Goal: Task Accomplishment & Management: Manage account settings

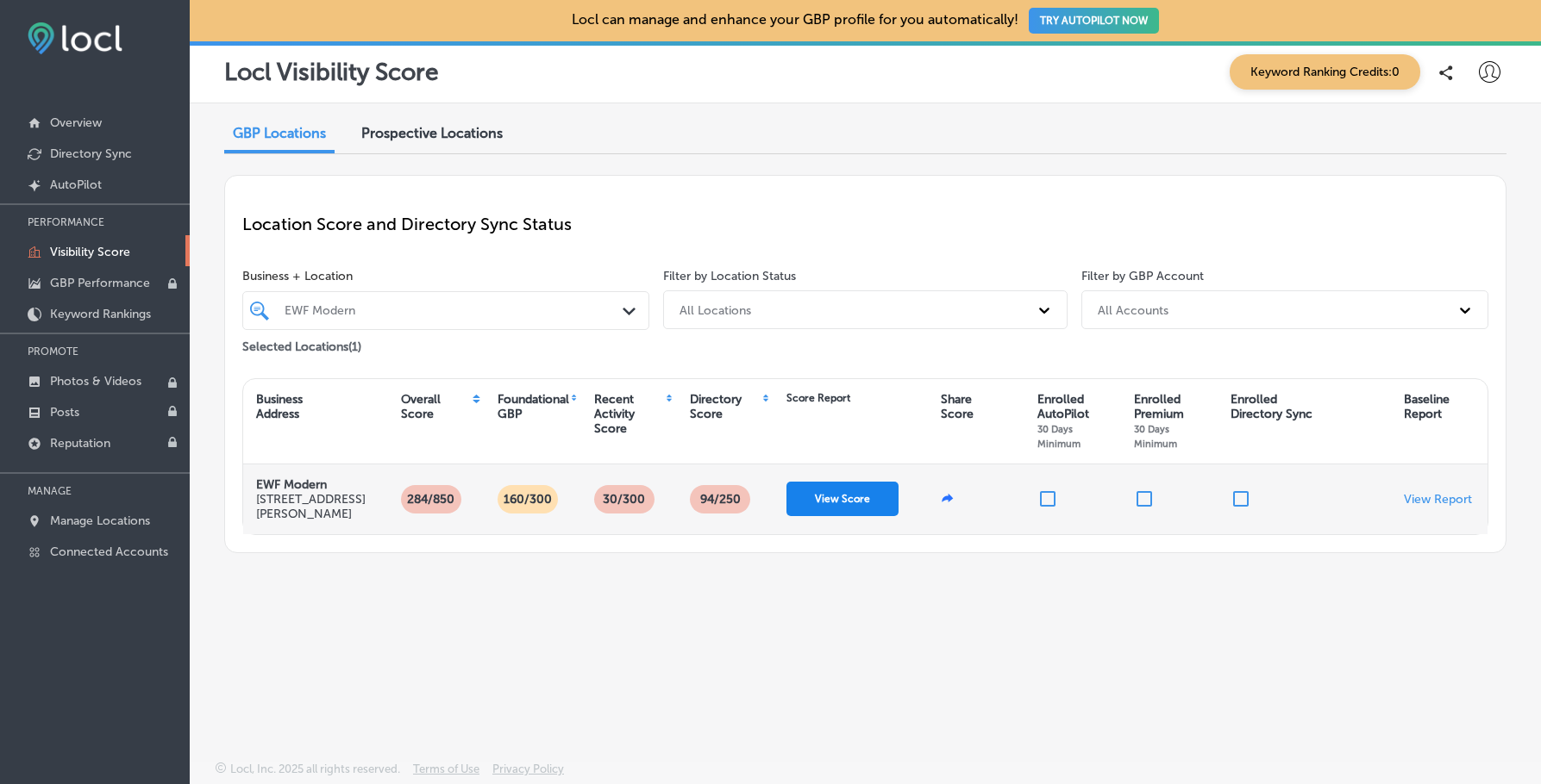
click at [859, 491] on button "View Score" at bounding box center [841, 499] width 112 height 35
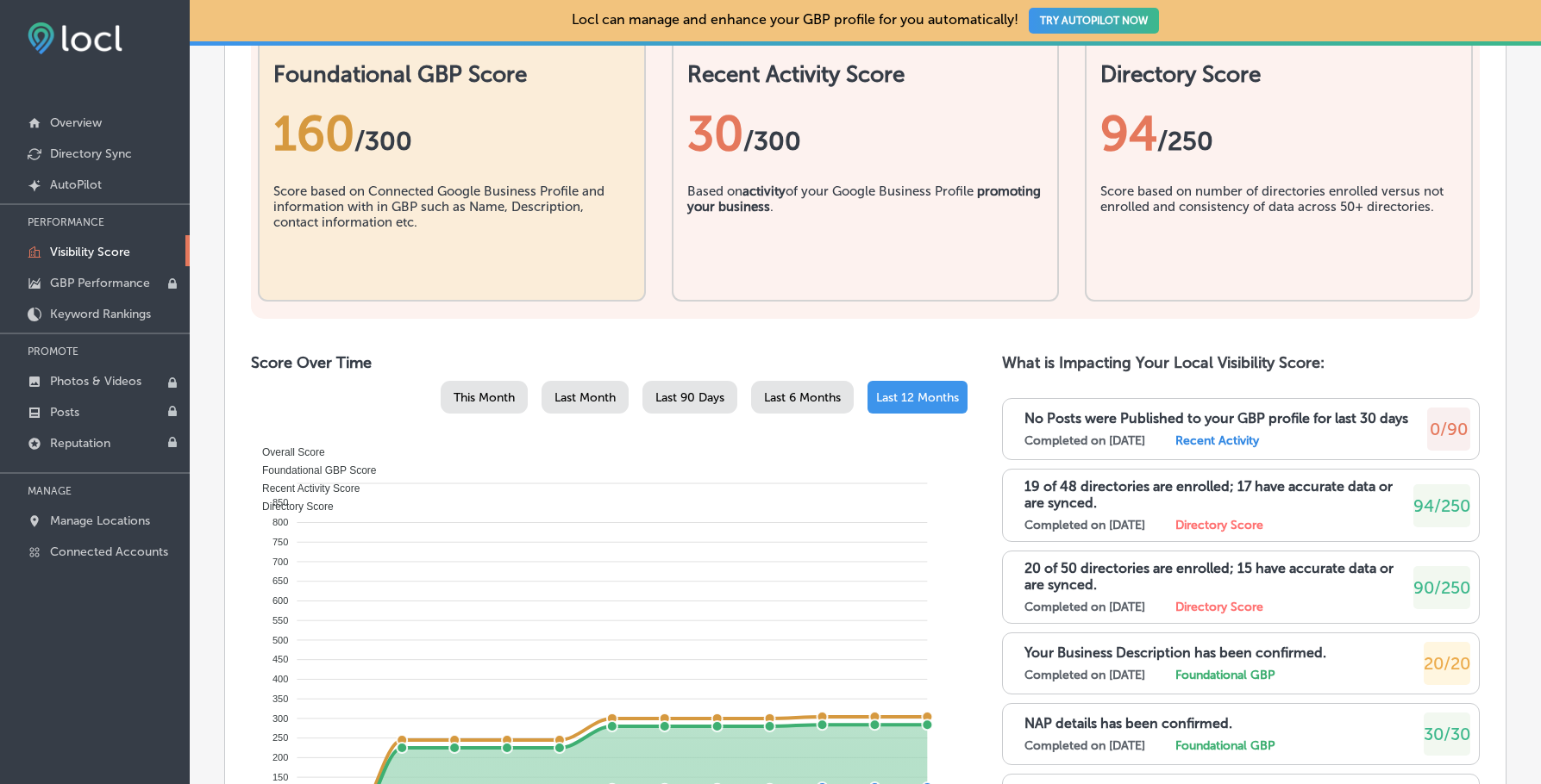
scroll to position [776, 0]
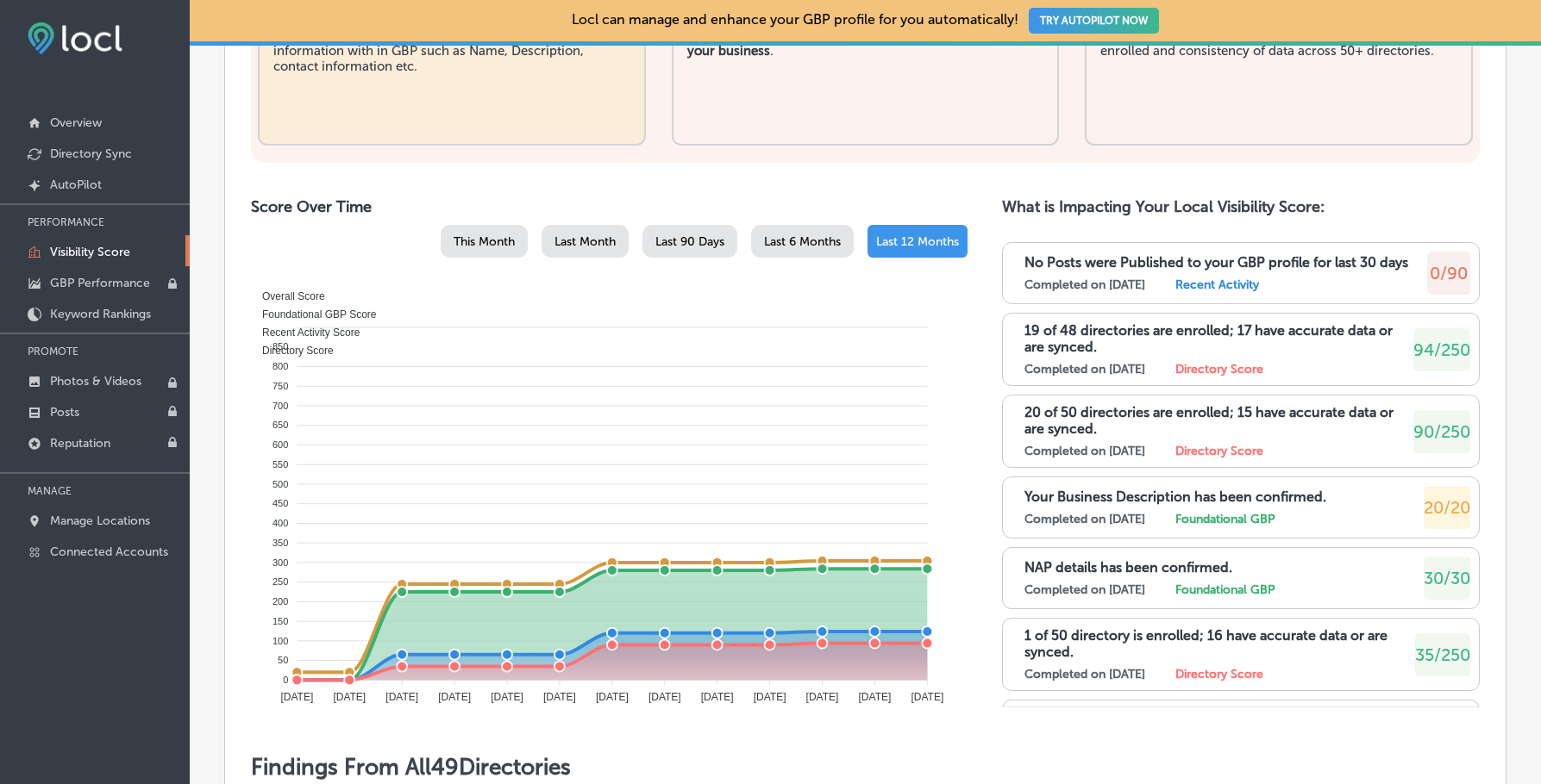
click at [1209, 278] on label "Recent Activity" at bounding box center [1217, 285] width 84 height 15
click at [1016, 257] on div "No Posts were Published to your GBP profile for last 30 days Completed on [DATE…" at bounding box center [1241, 273] width 478 height 62
click at [1319, 681] on div "Completed on [DATE] Directory Score" at bounding box center [1213, 674] width 378 height 15
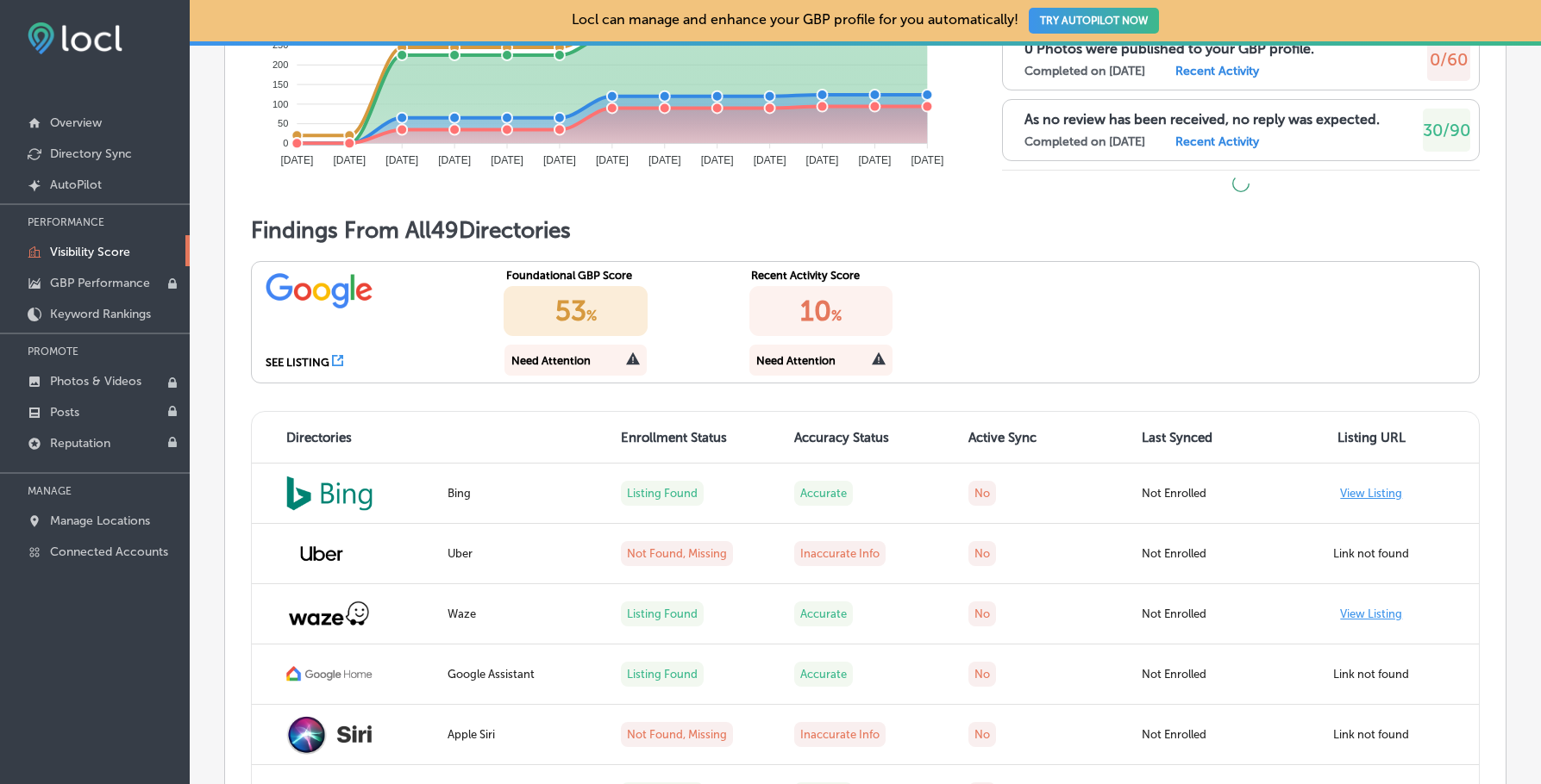
scroll to position [1379, 0]
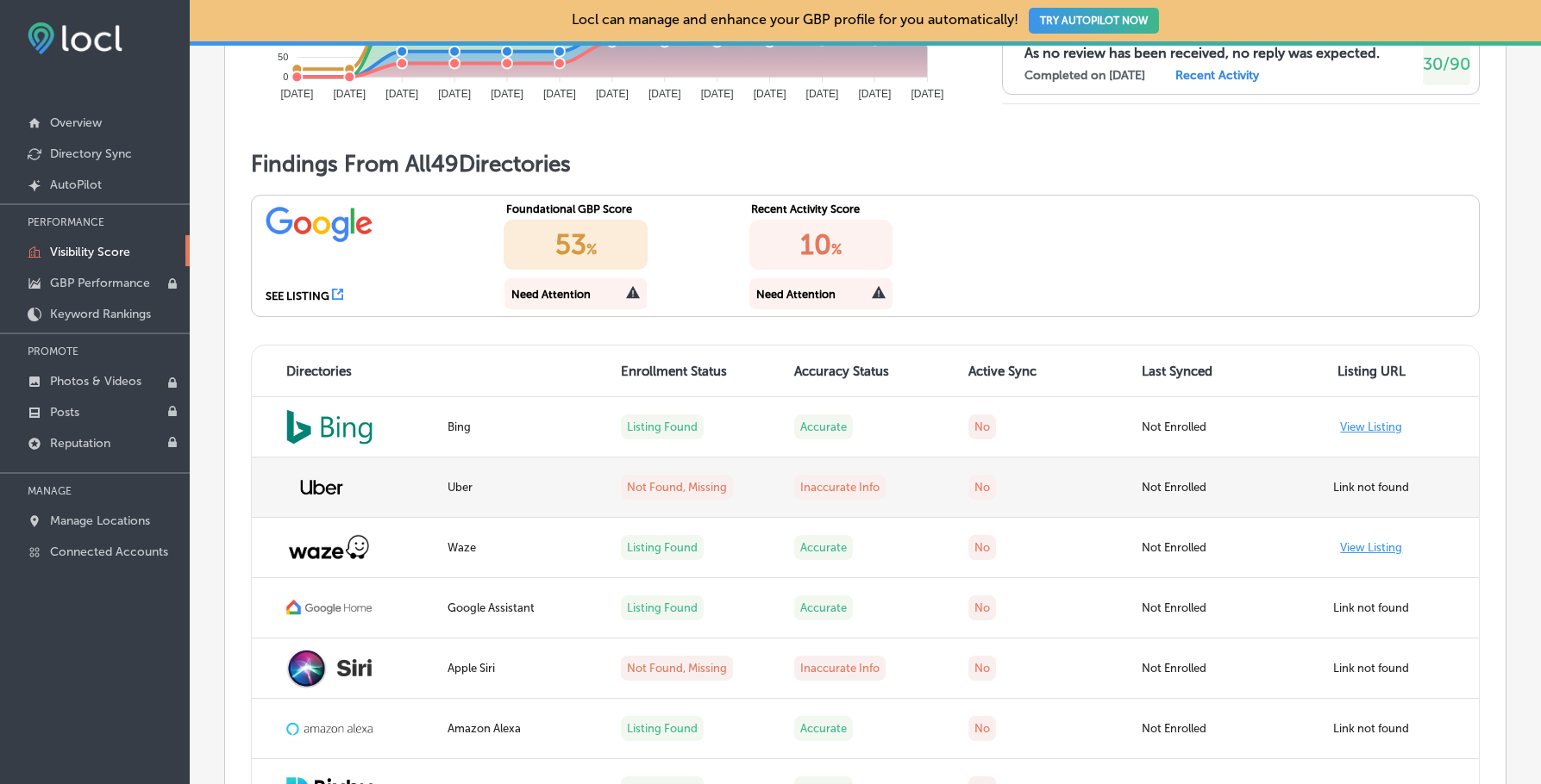
click at [1334, 479] on td "Link not found" at bounding box center [1392, 488] width 174 height 60
click at [356, 471] on img at bounding box center [322, 487] width 71 height 43
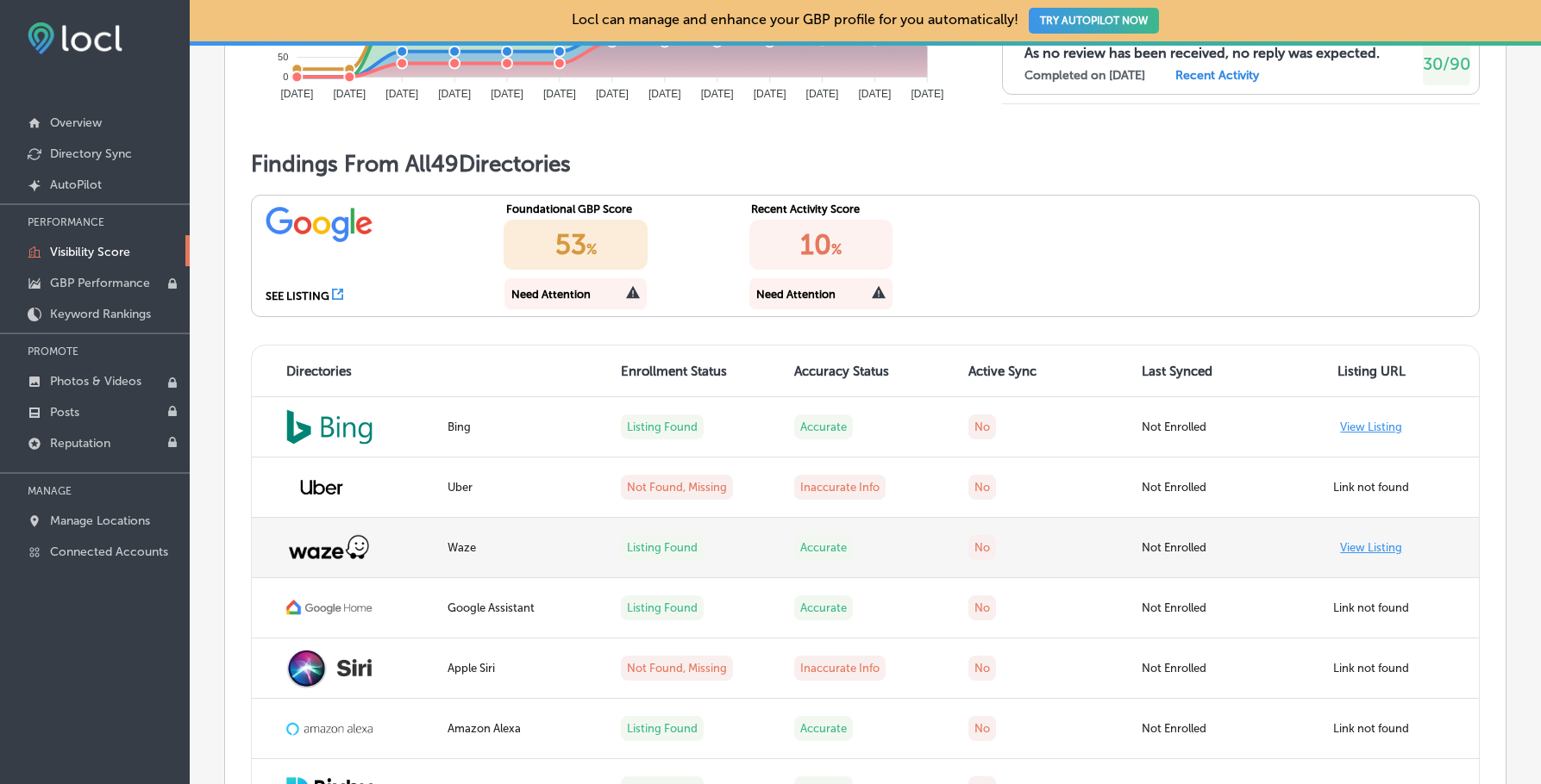
click at [1357, 546] on link "View Listing" at bounding box center [1370, 548] width 62 height 13
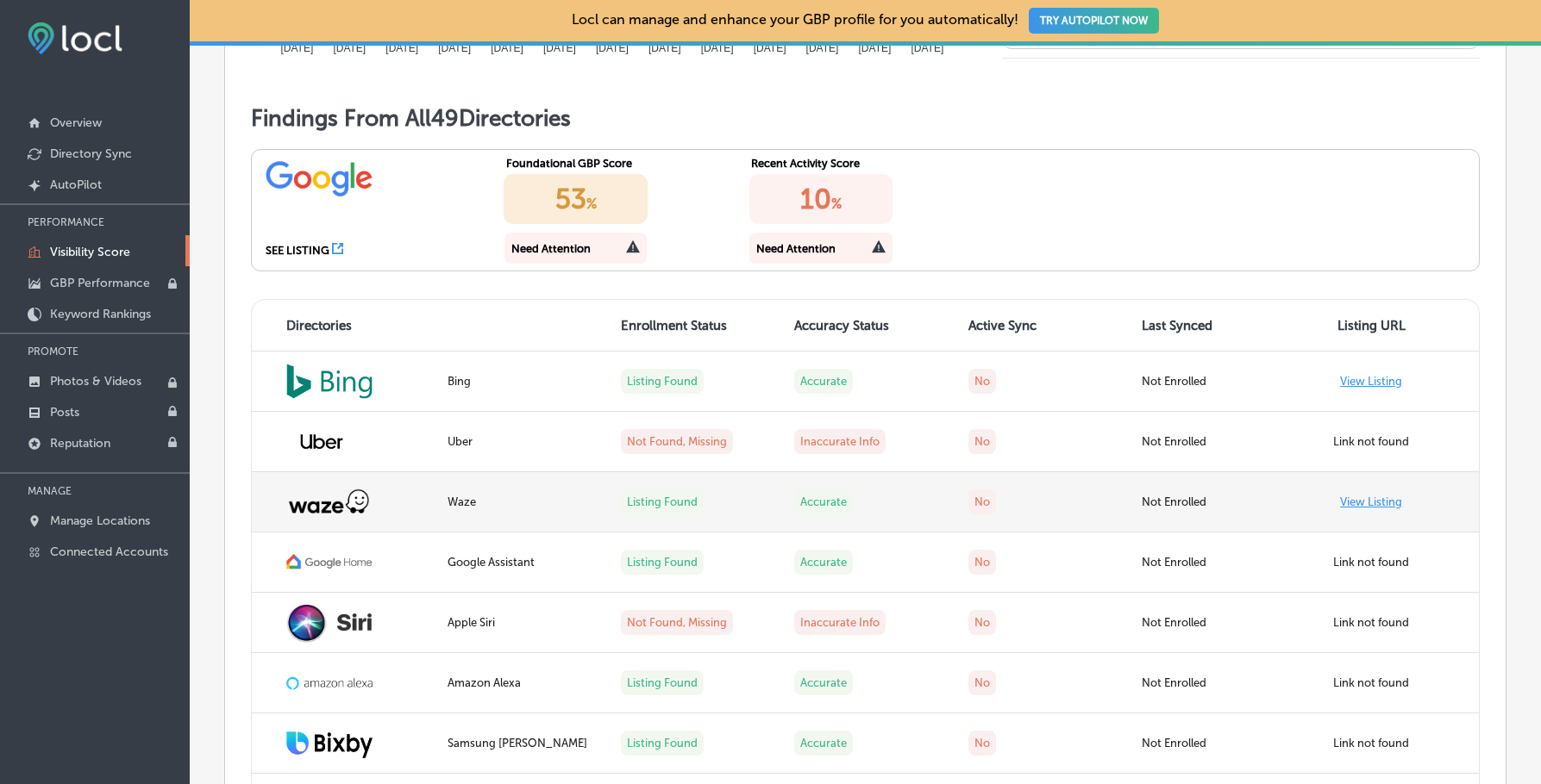
scroll to position [1465, 0]
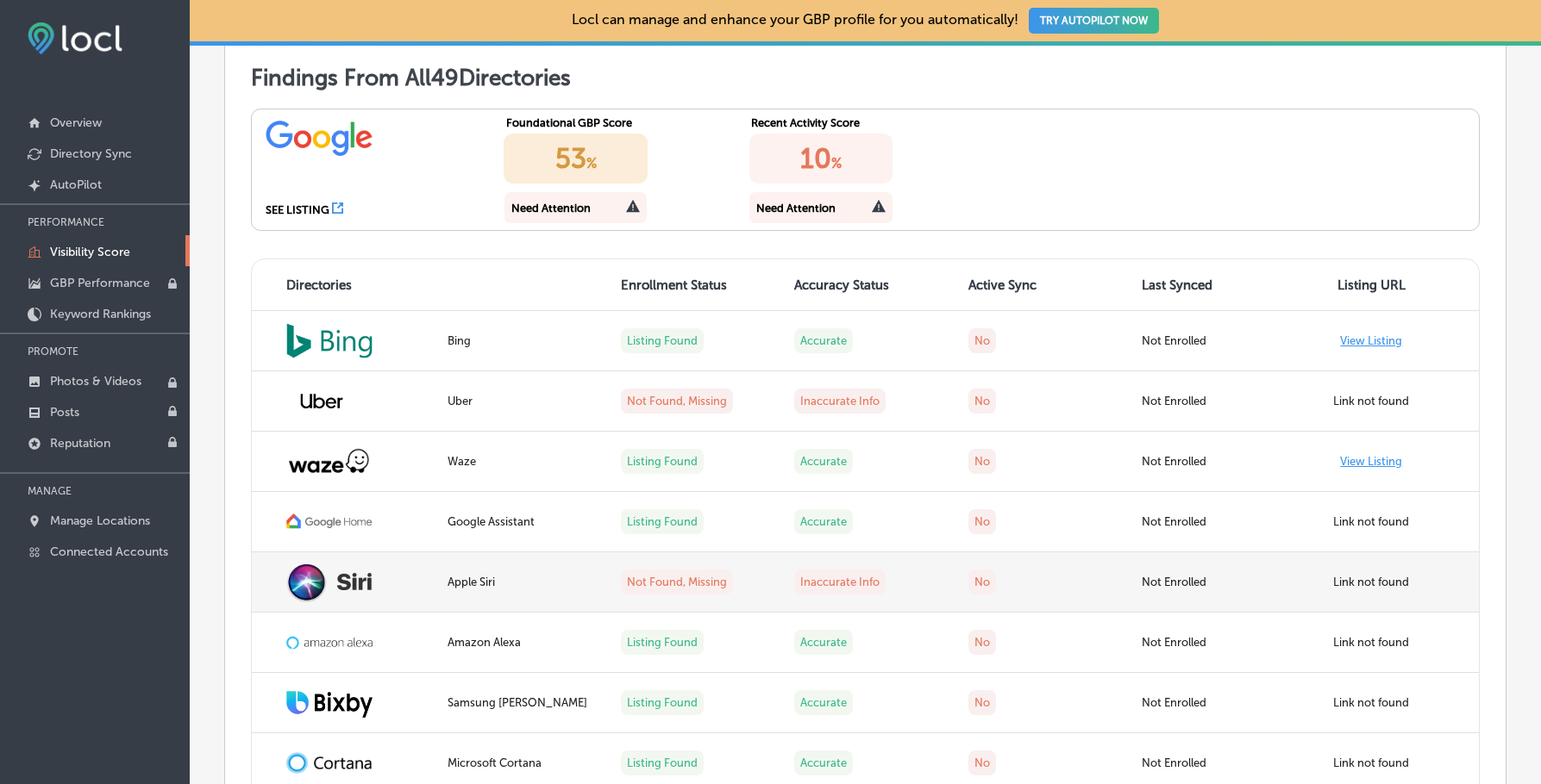
click at [904, 586] on td "Inaccurate Info" at bounding box center [870, 582] width 174 height 60
click at [1306, 567] on td "Link not found" at bounding box center [1392, 582] width 174 height 60
click at [313, 570] on img at bounding box center [329, 582] width 86 height 41
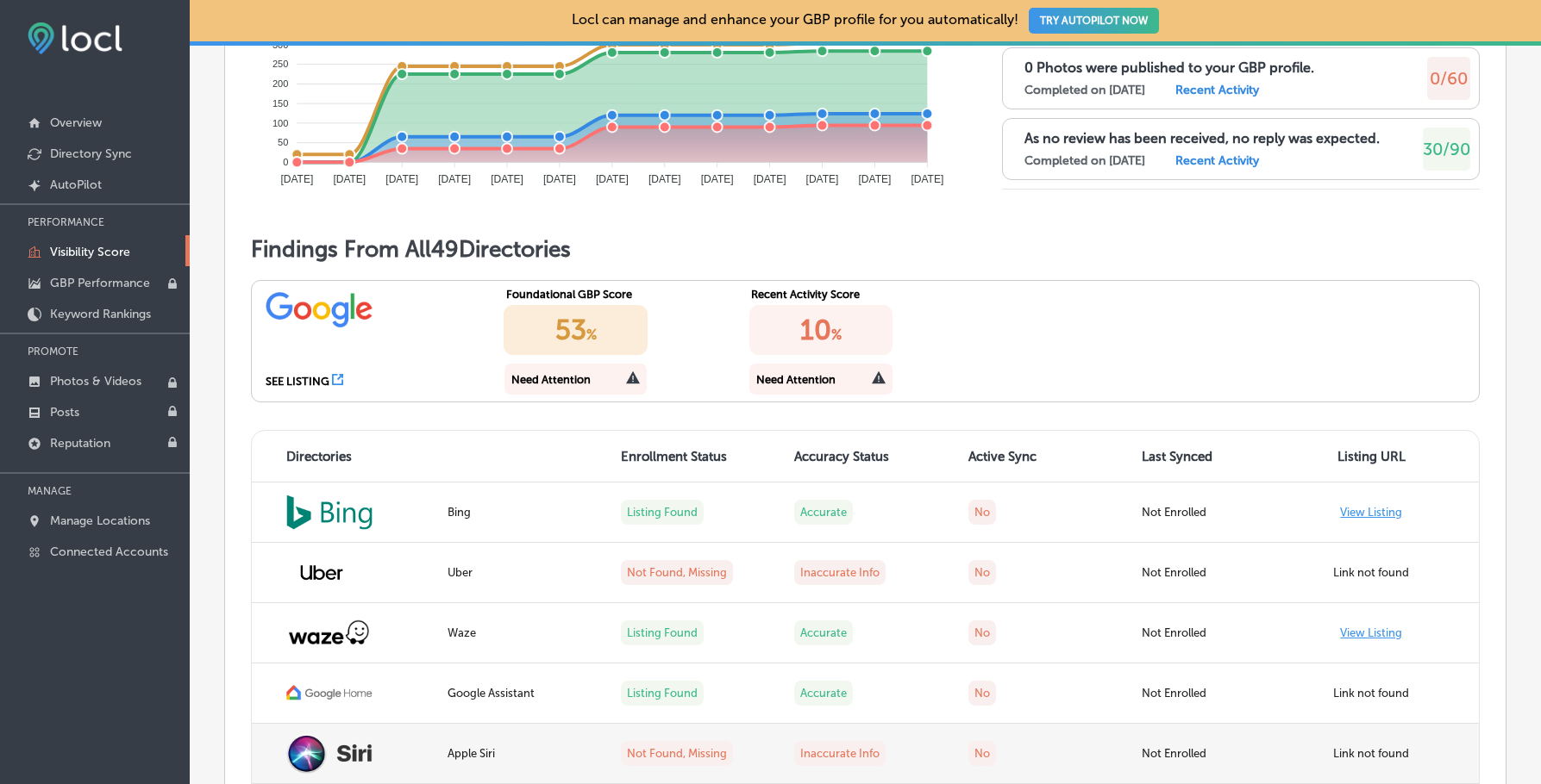
scroll to position [1293, 0]
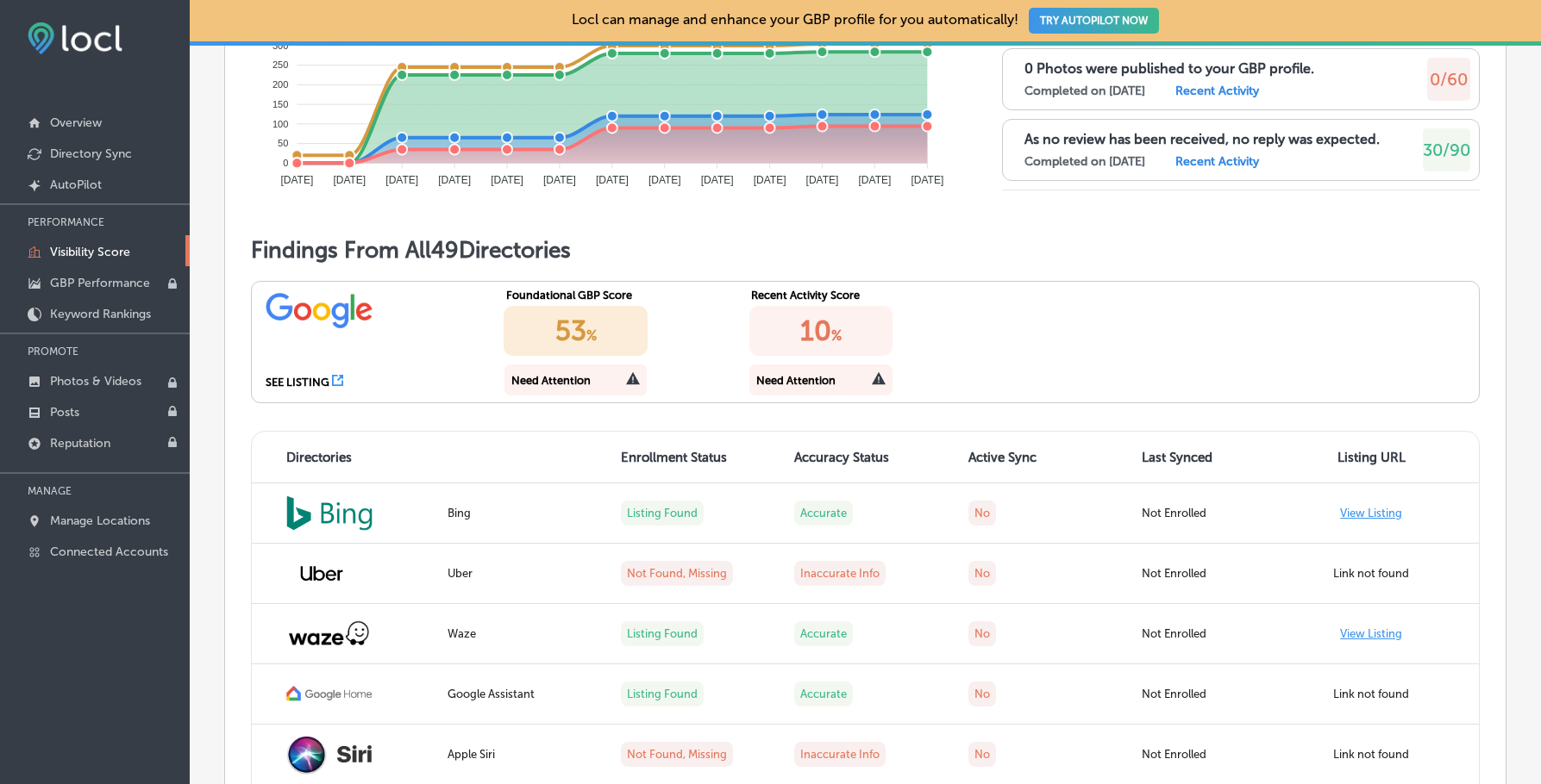
click at [332, 378] on icon at bounding box center [337, 381] width 11 height 11
click at [629, 376] on icon at bounding box center [632, 379] width 14 height 13
click at [531, 374] on div "Need Attention" at bounding box center [551, 381] width 79 height 13
click at [531, 379] on div "Need Attention" at bounding box center [551, 381] width 79 height 13
click at [87, 313] on p "Keyword Rankings" at bounding box center [100, 314] width 101 height 15
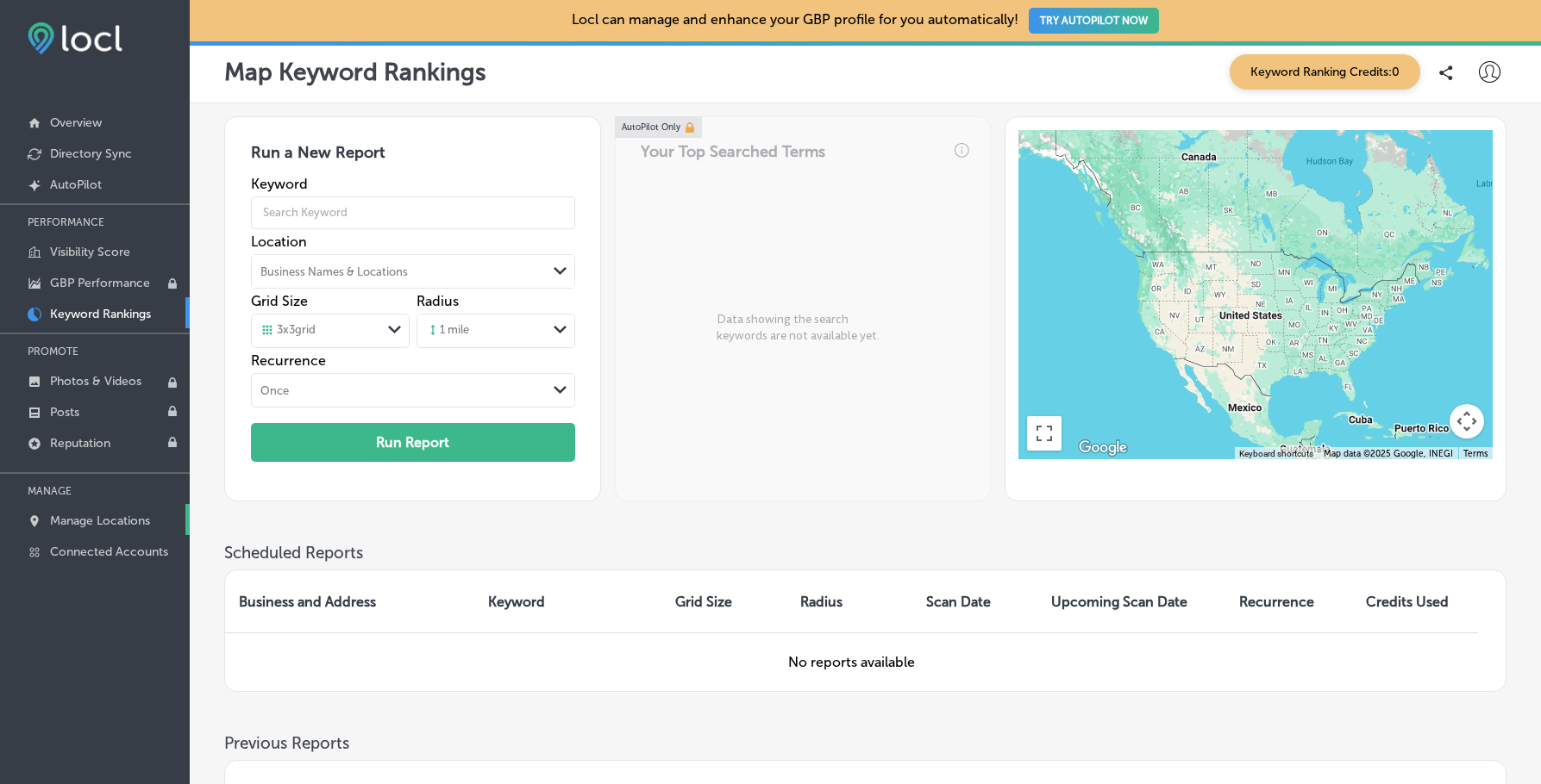
click at [71, 520] on p "Manage Locations" at bounding box center [100, 521] width 100 height 15
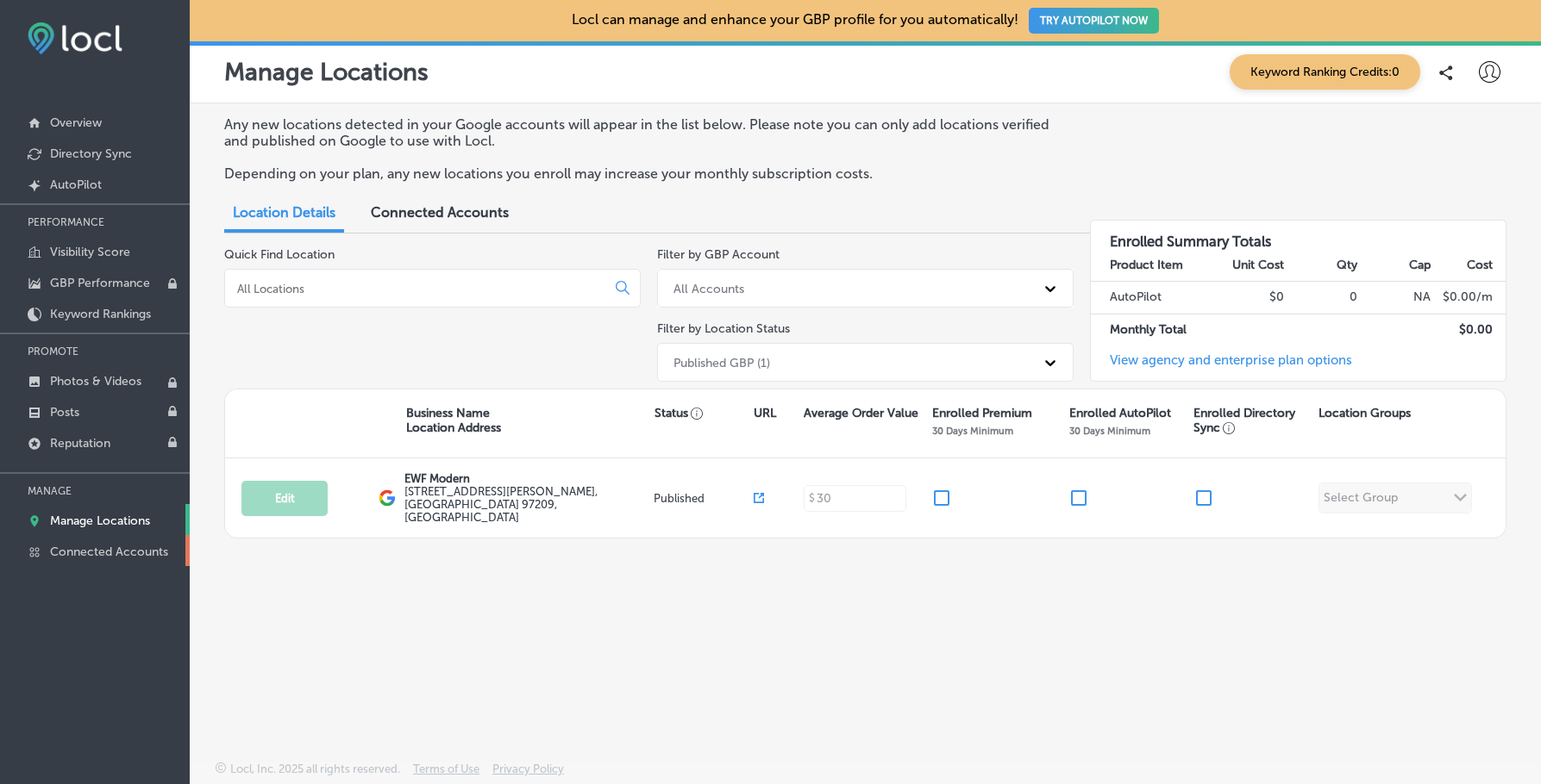
click at [96, 545] on p "Connected Accounts" at bounding box center [109, 552] width 118 height 15
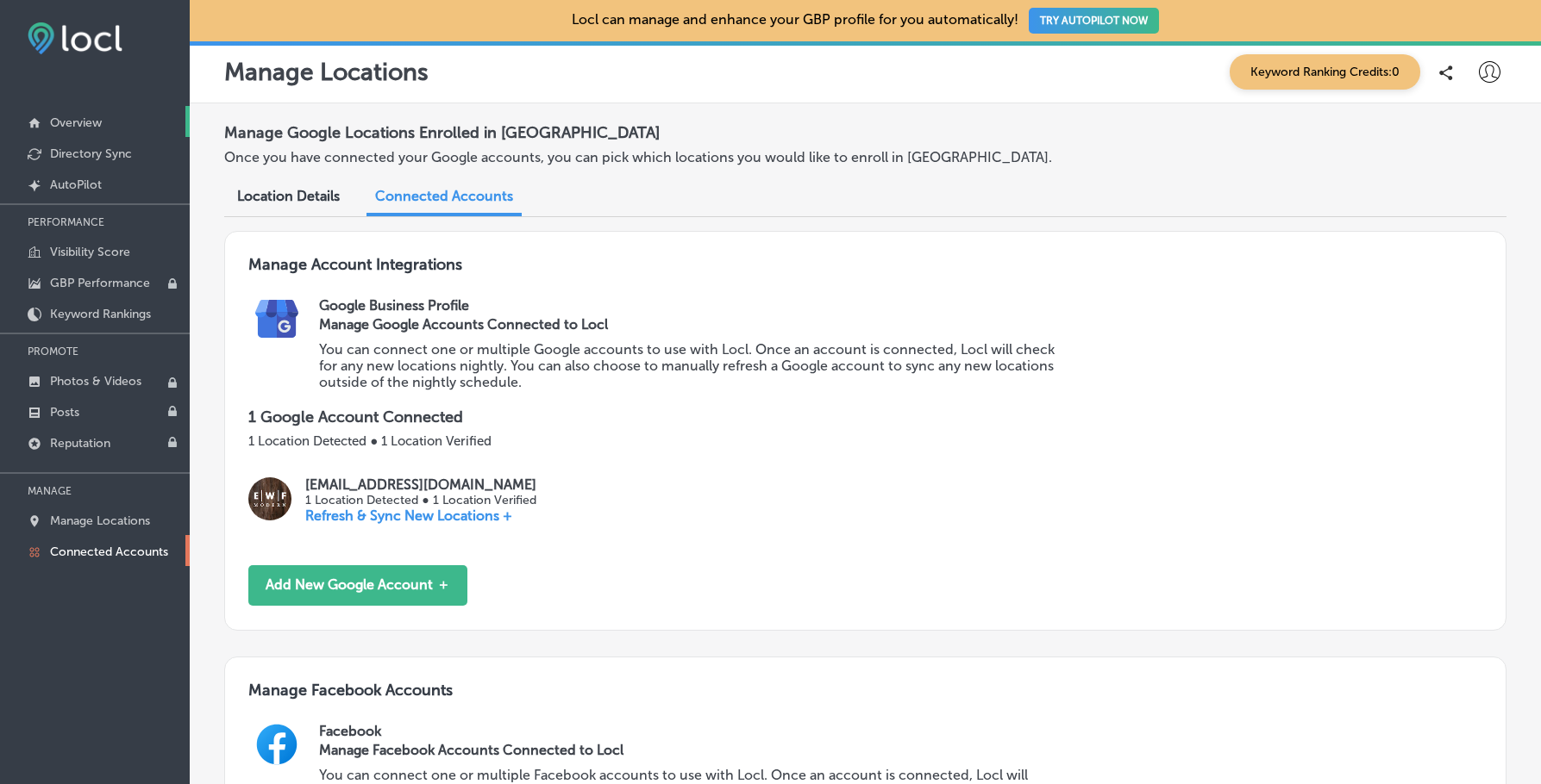
click at [72, 126] on p "Overview" at bounding box center [75, 123] width 52 height 15
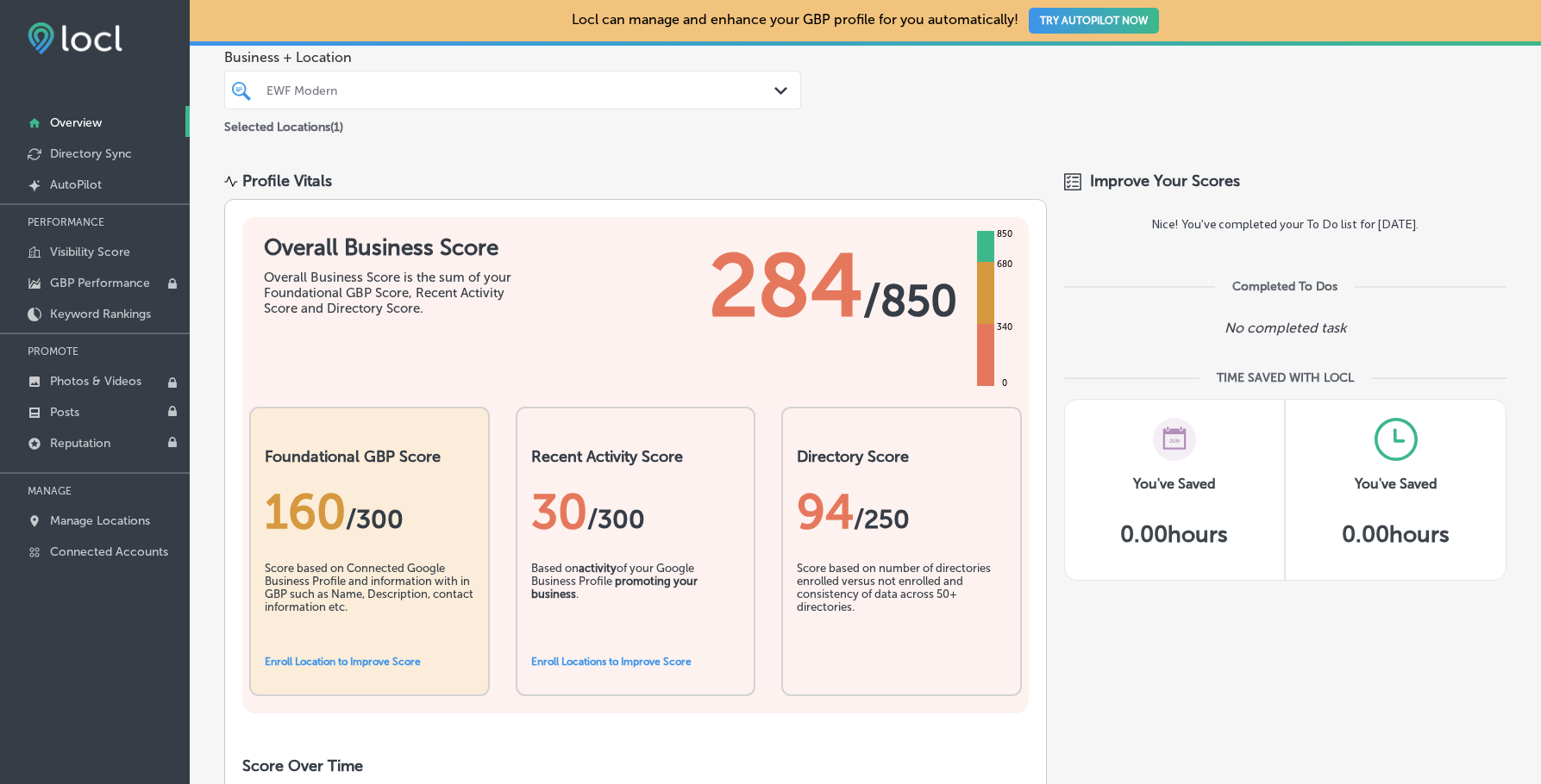
scroll to position [173, 0]
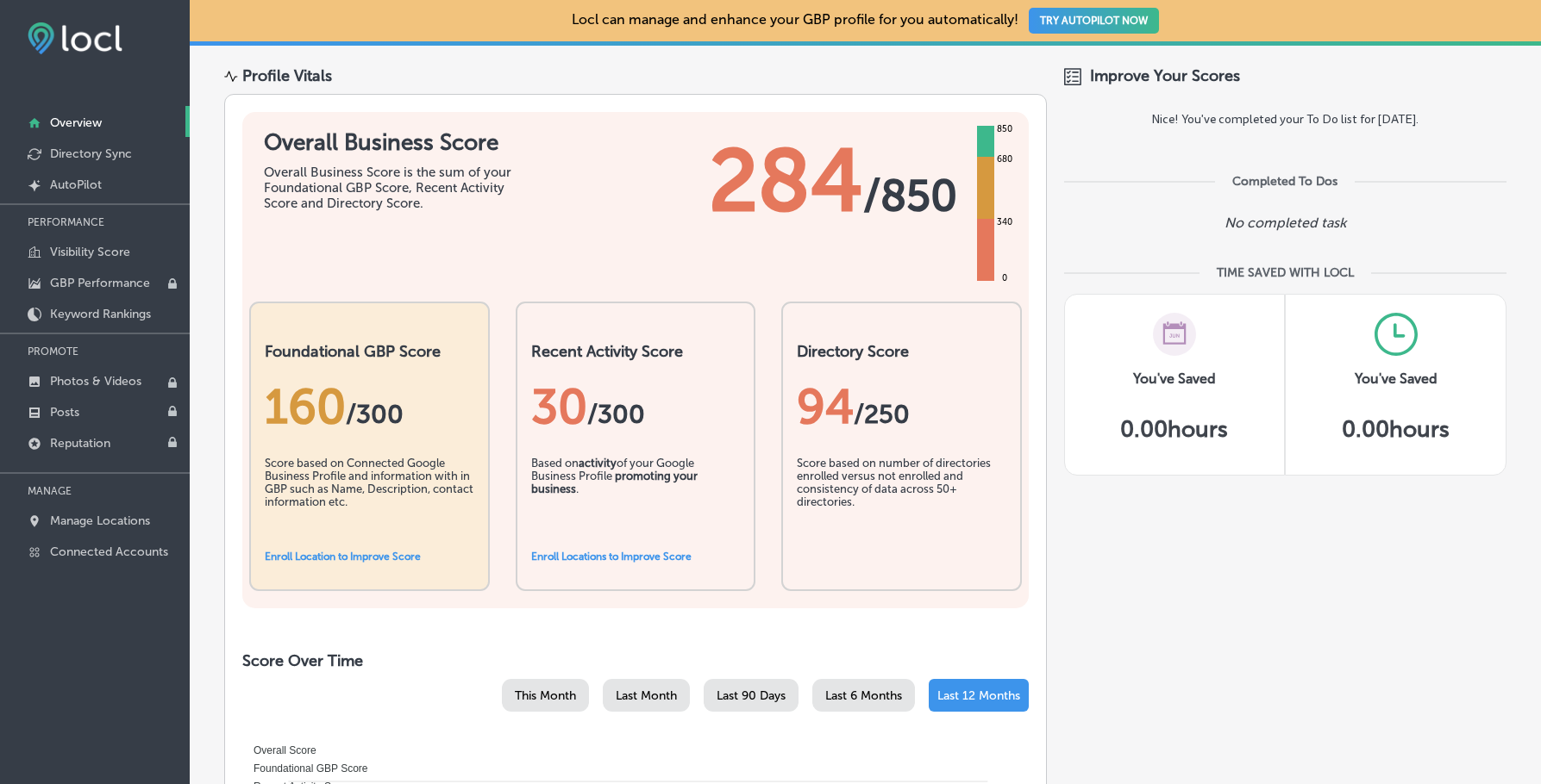
click at [323, 557] on link "Enroll Location to Improve Score" at bounding box center [343, 556] width 156 height 12
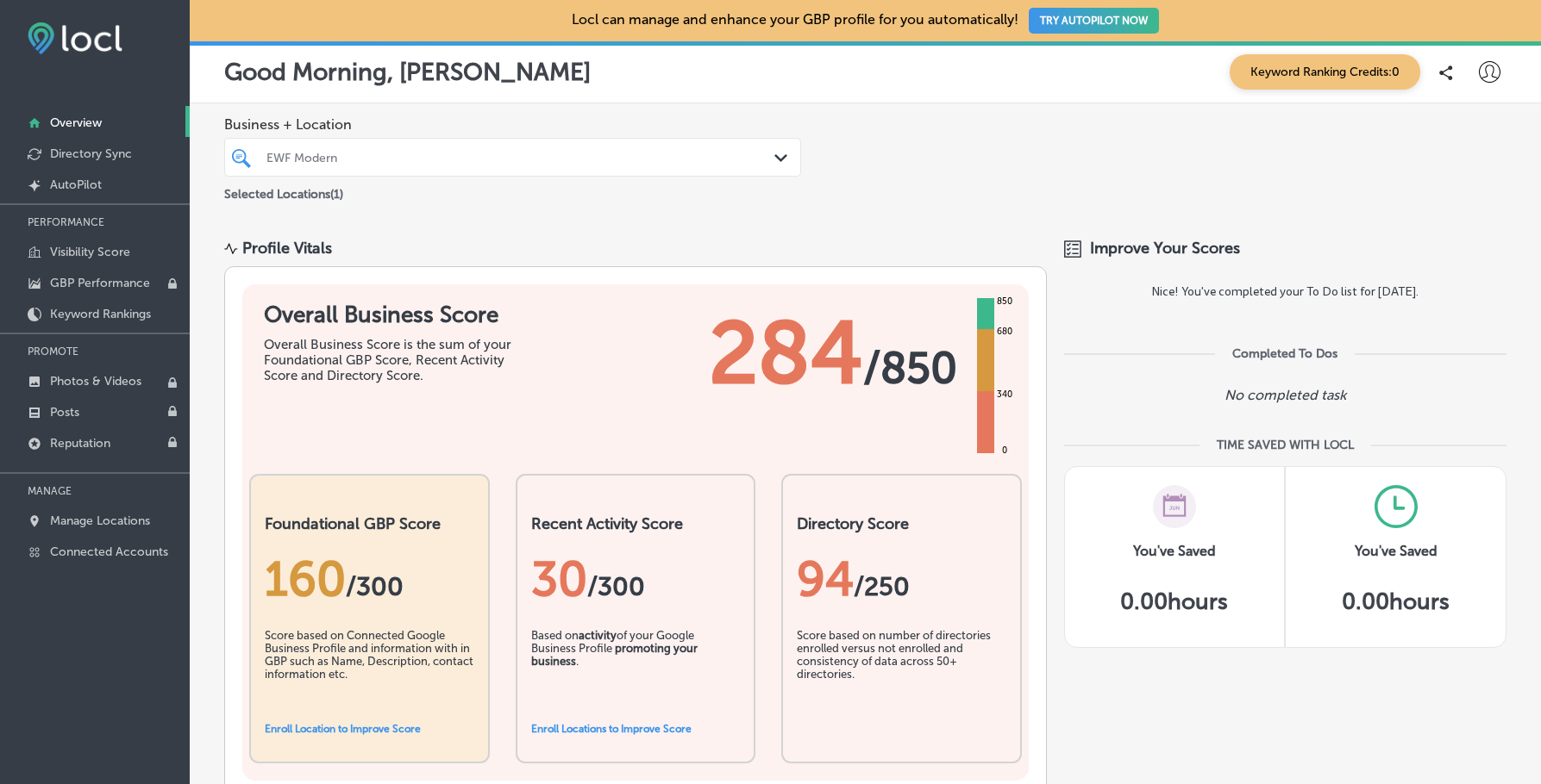
scroll to position [173, 0]
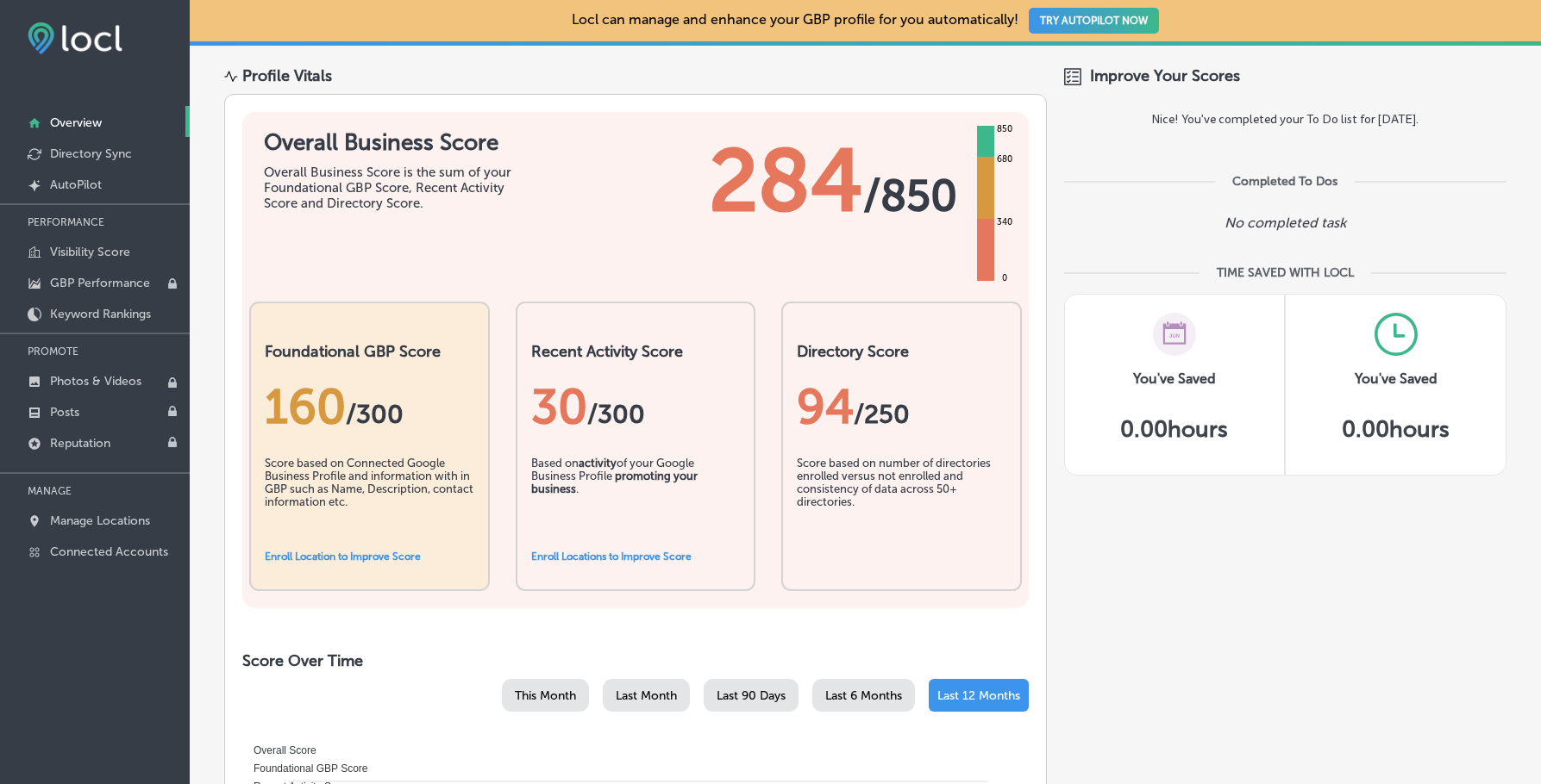
click at [579, 561] on link "Enroll Locations to Improve Score" at bounding box center [611, 556] width 160 height 12
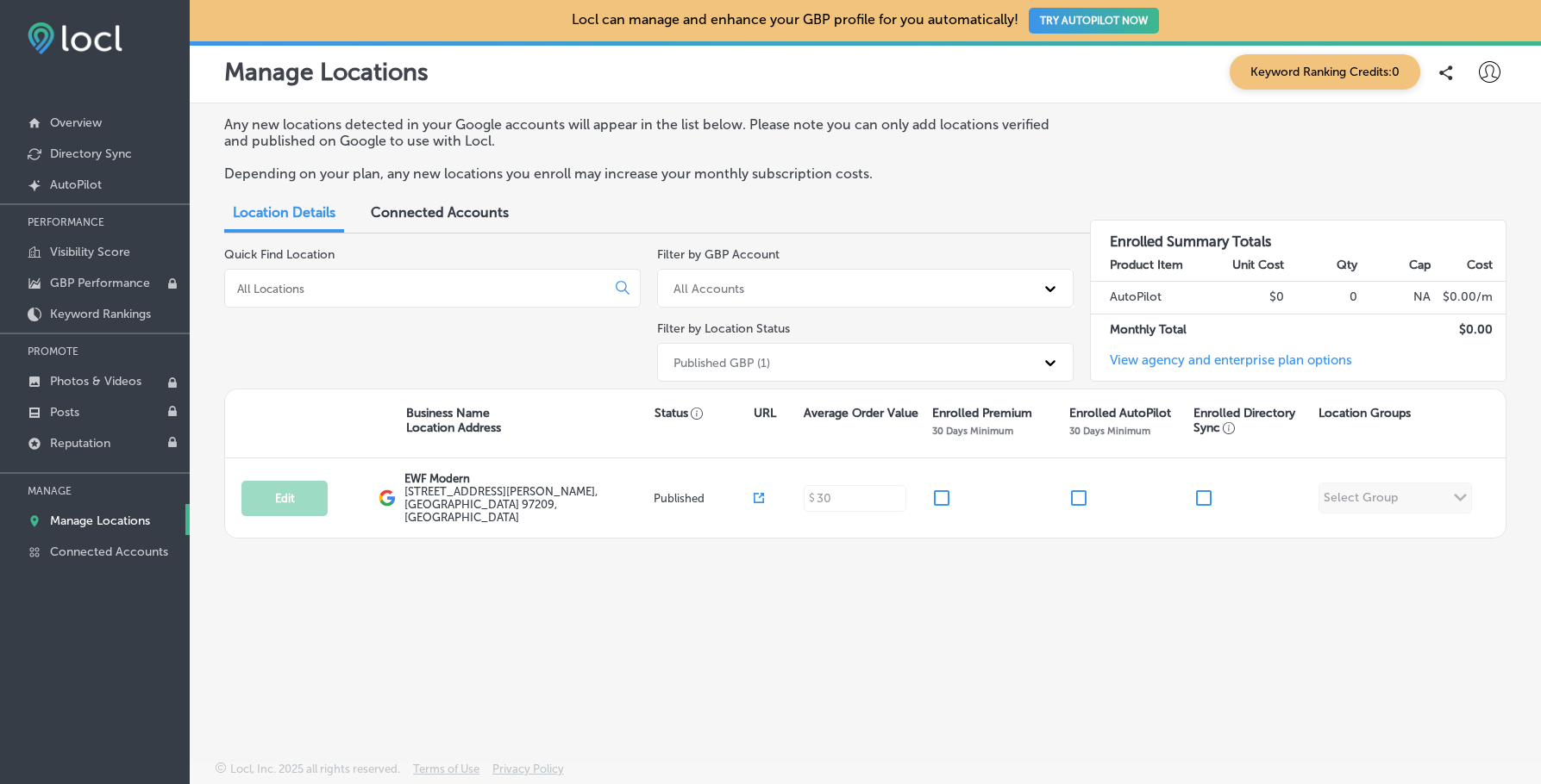
click at [465, 302] on div at bounding box center [432, 288] width 416 height 39
click at [438, 215] on span "Connected Accounts" at bounding box center [440, 213] width 138 height 16
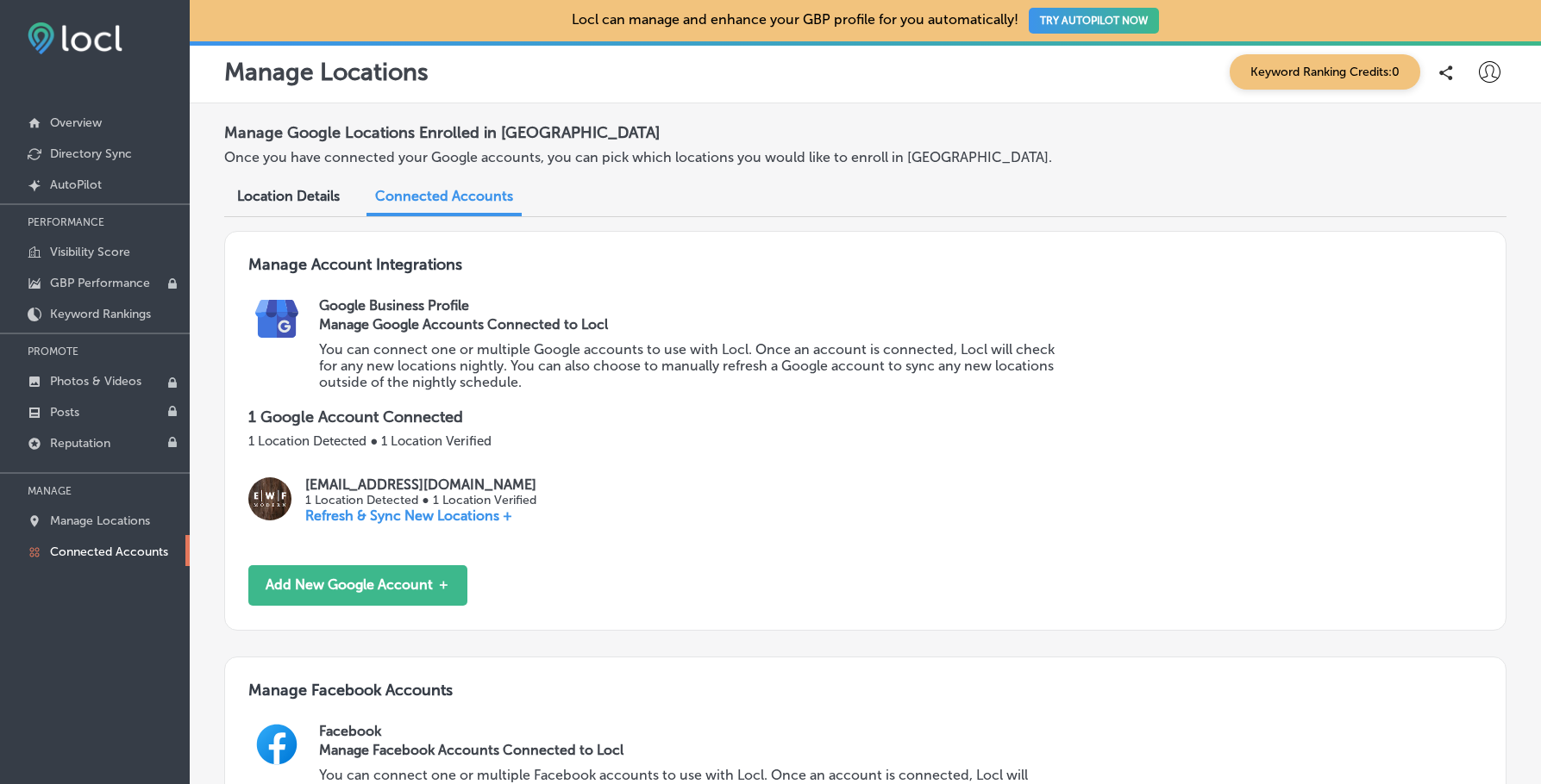
click at [262, 195] on span "Location Details" at bounding box center [288, 196] width 103 height 16
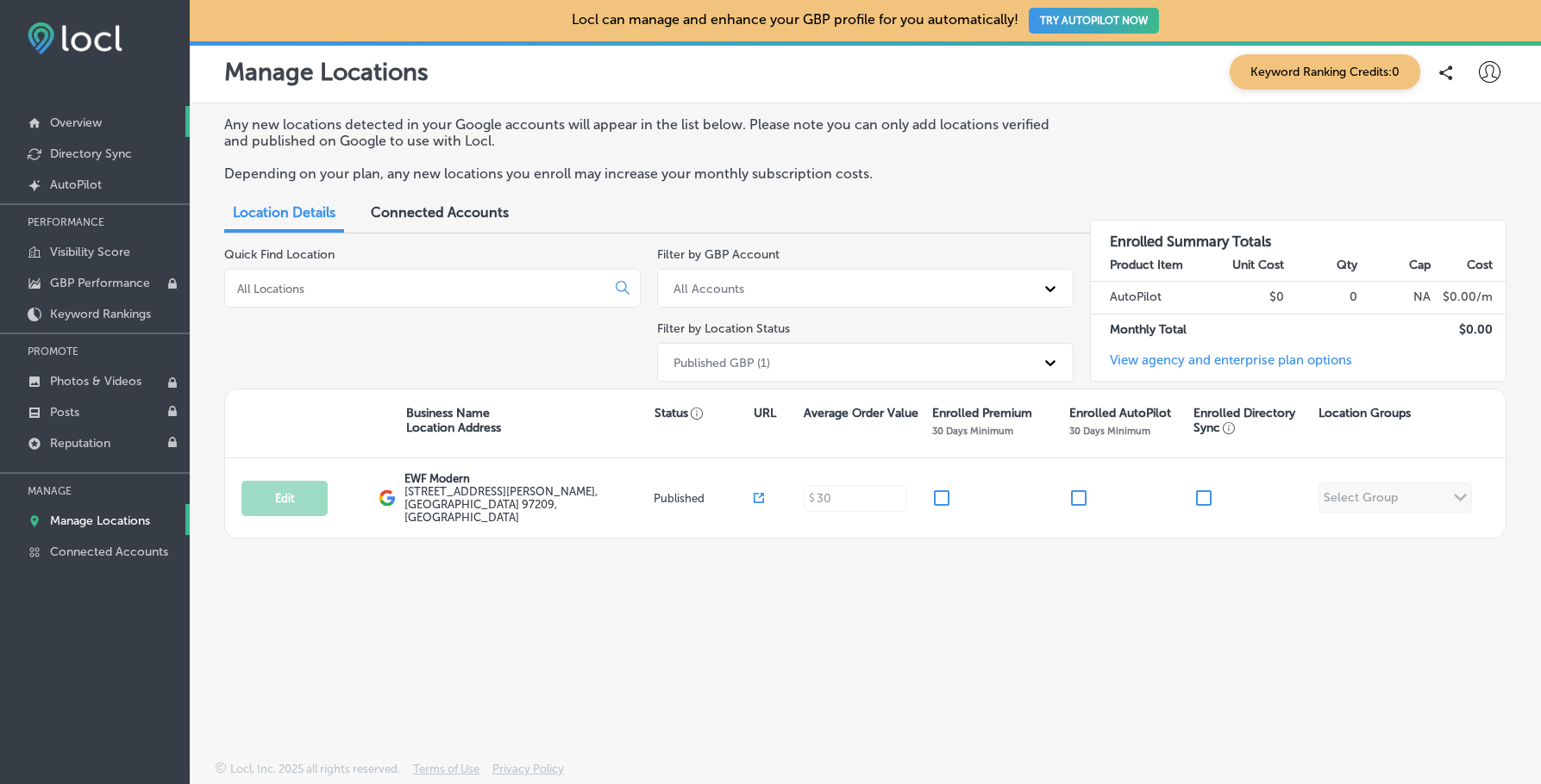
click at [48, 123] on link "Overview" at bounding box center [94, 122] width 190 height 31
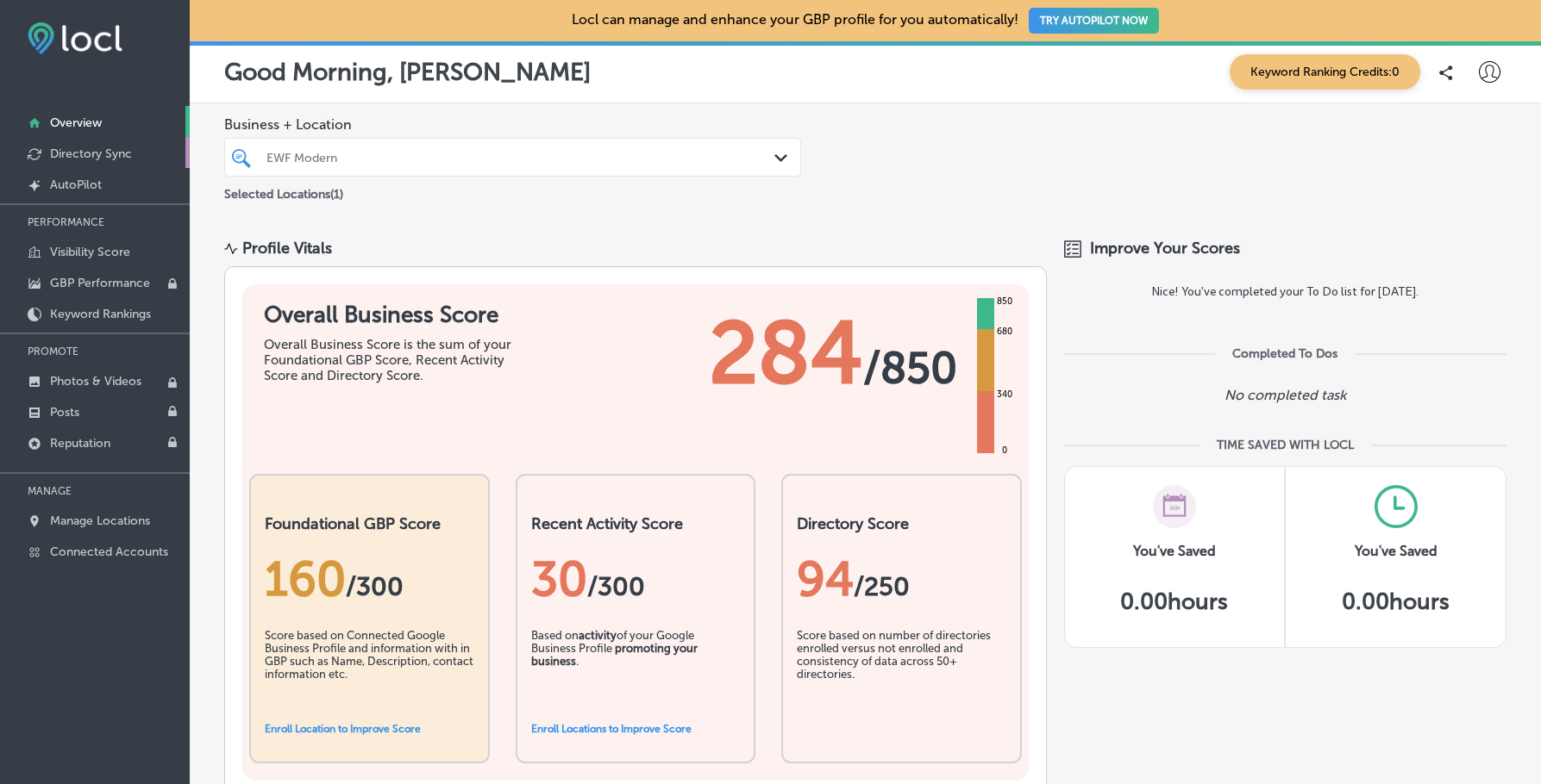
click at [75, 144] on link "Directory Sync" at bounding box center [94, 153] width 190 height 31
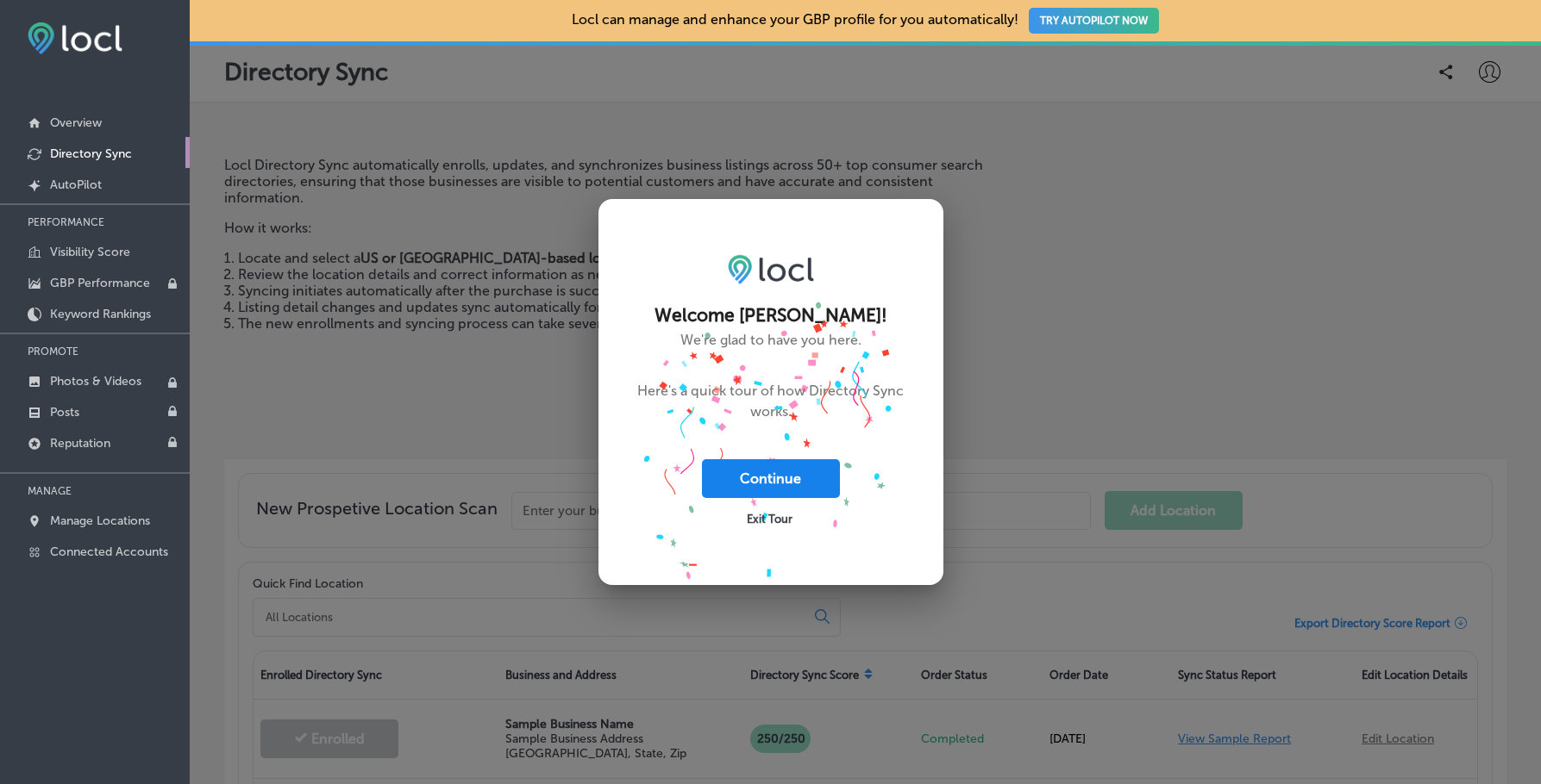
click at [758, 475] on button "Continue" at bounding box center [770, 479] width 138 height 39
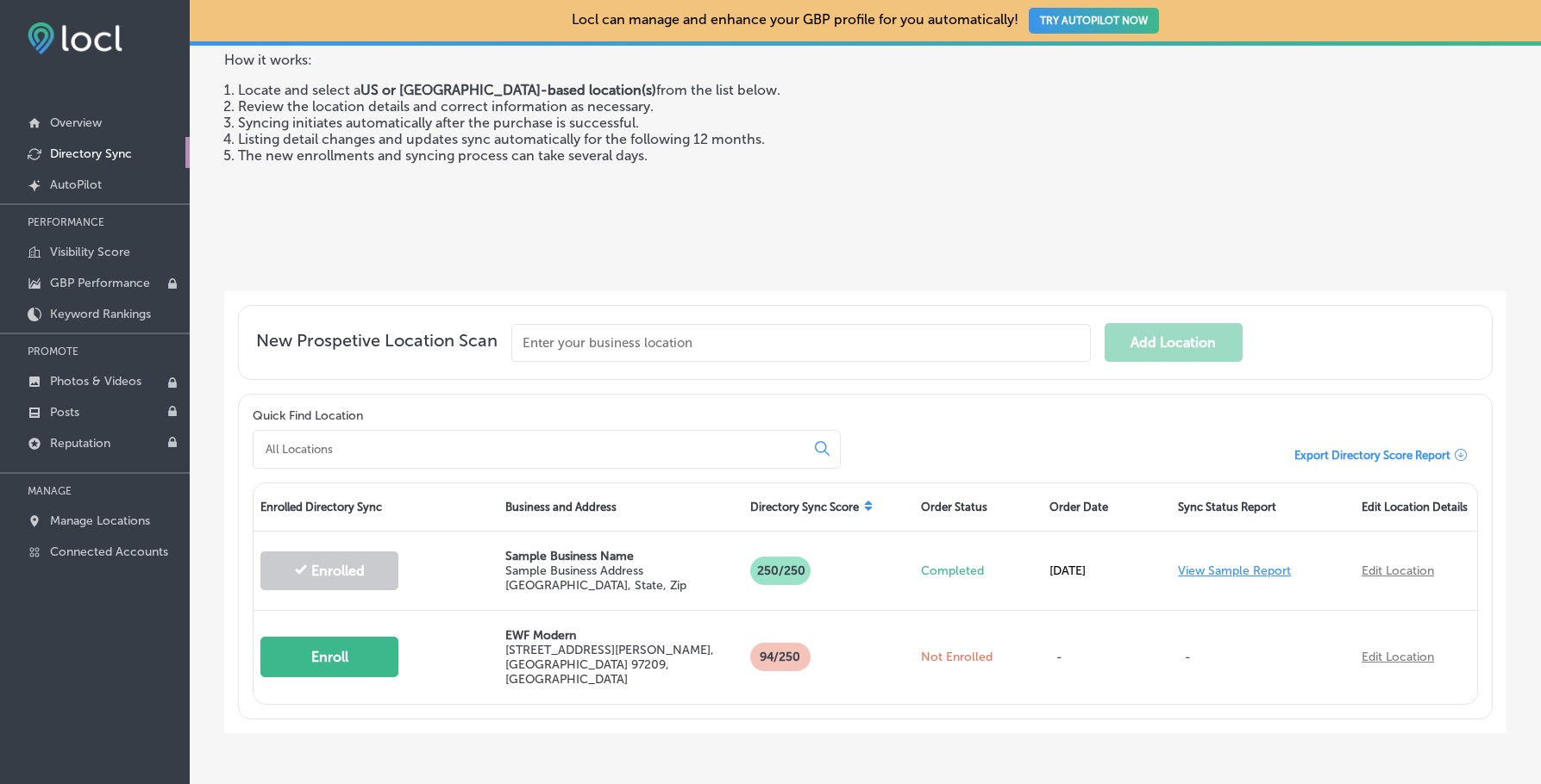
scroll to position [173, 0]
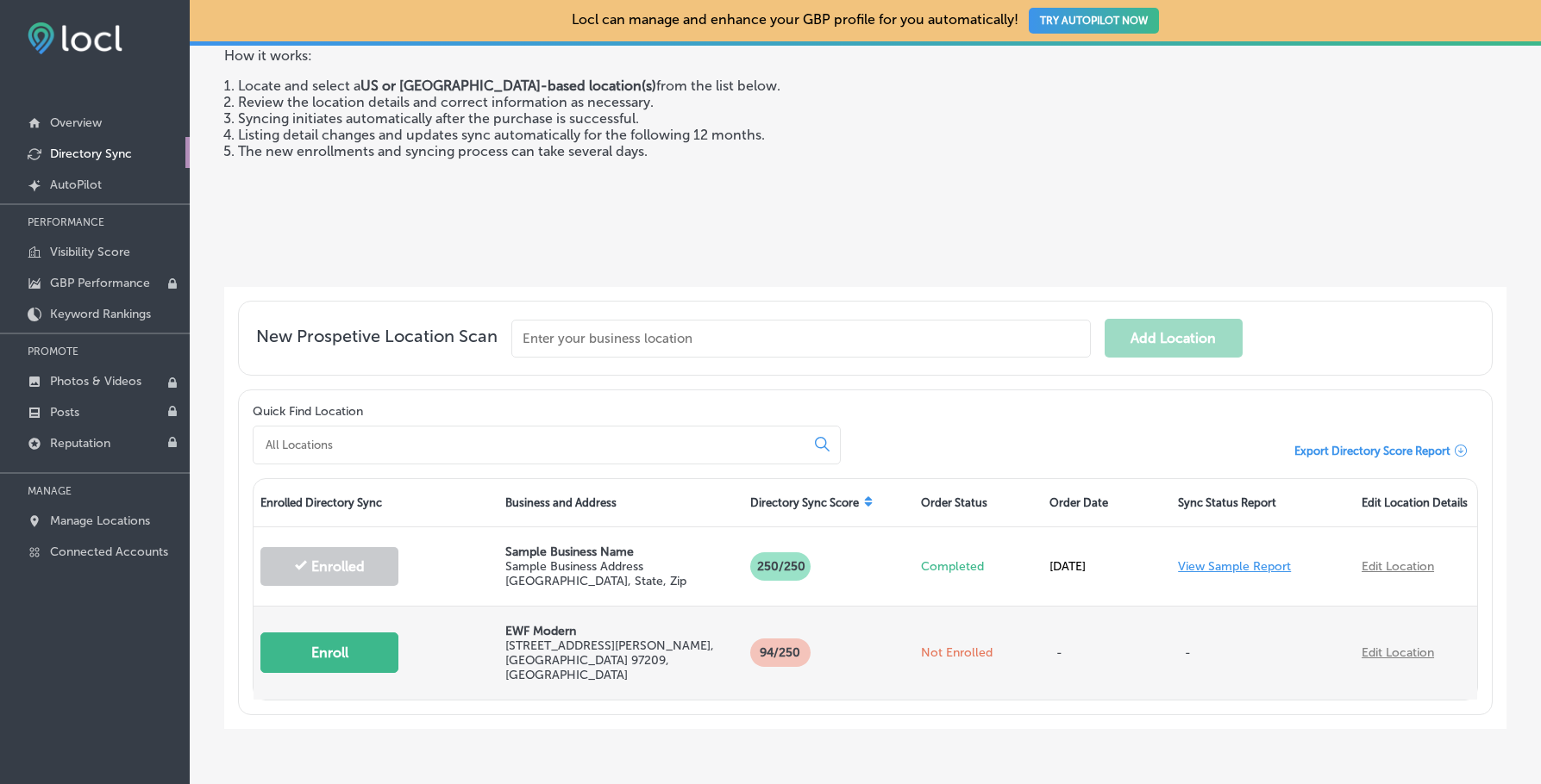
click at [303, 632] on button "Enroll" at bounding box center [330, 652] width 138 height 41
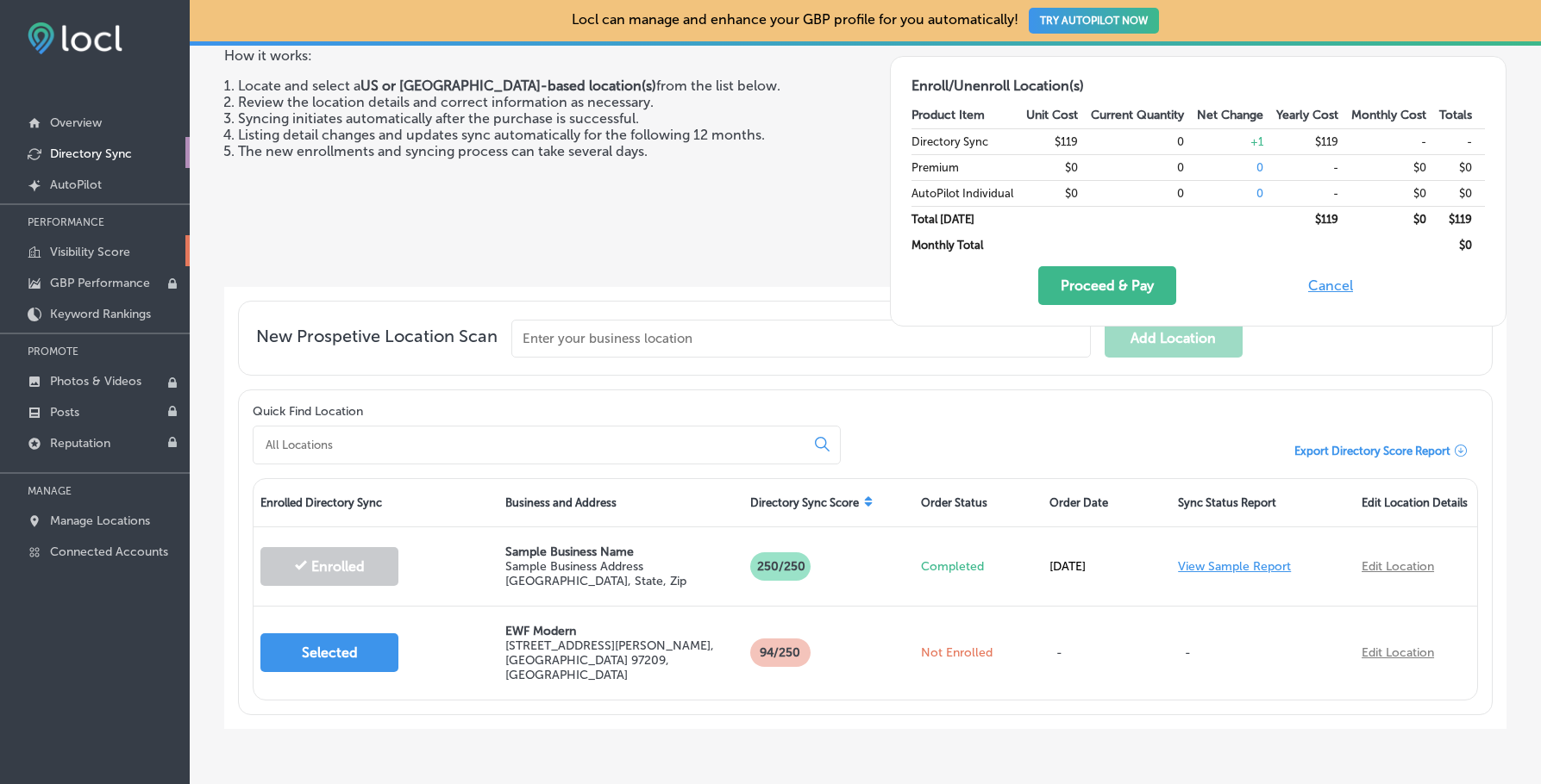
click at [75, 255] on p "Visibility Score" at bounding box center [90, 252] width 80 height 15
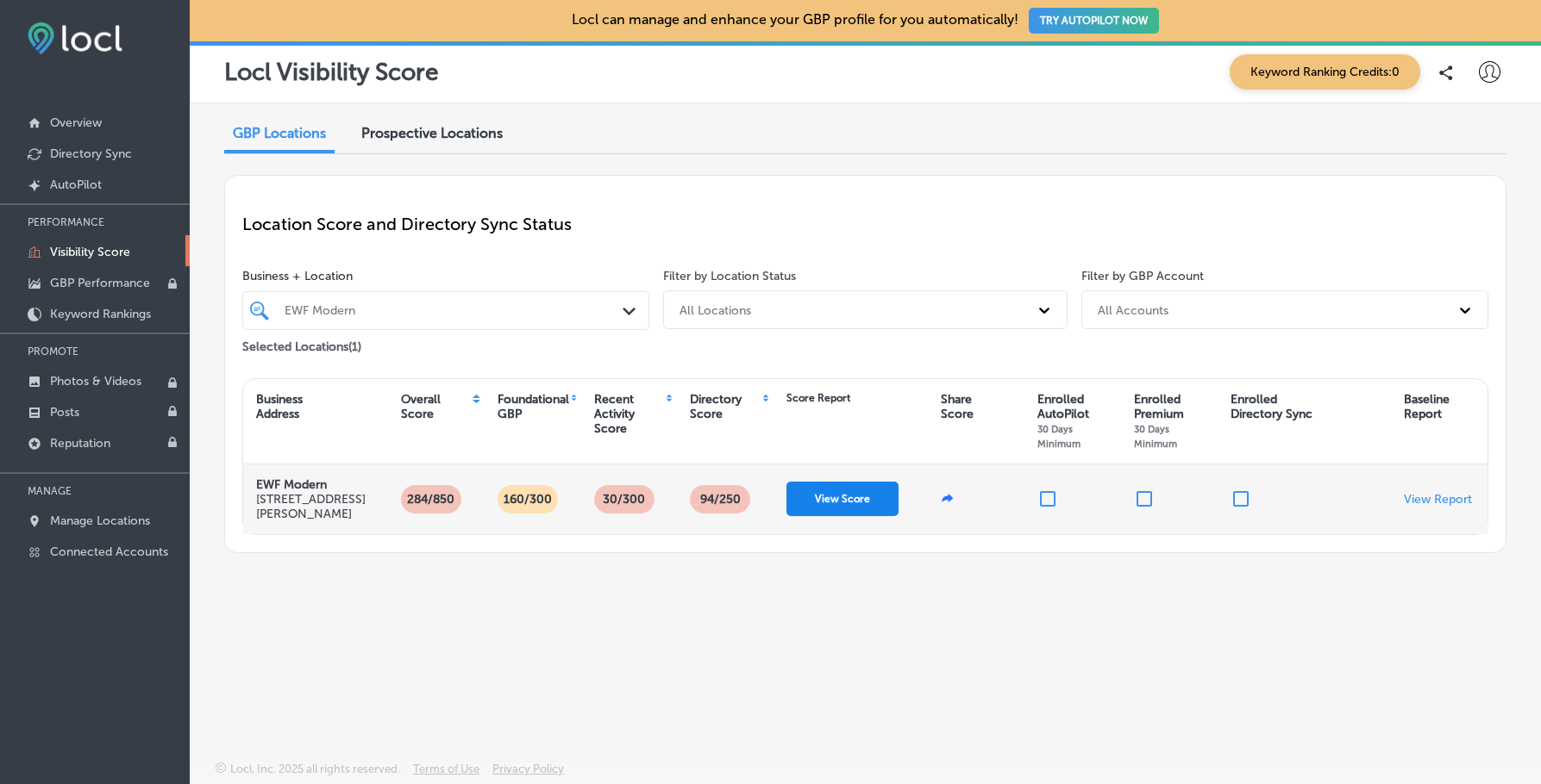
click at [863, 491] on button "View Score" at bounding box center [841, 499] width 112 height 35
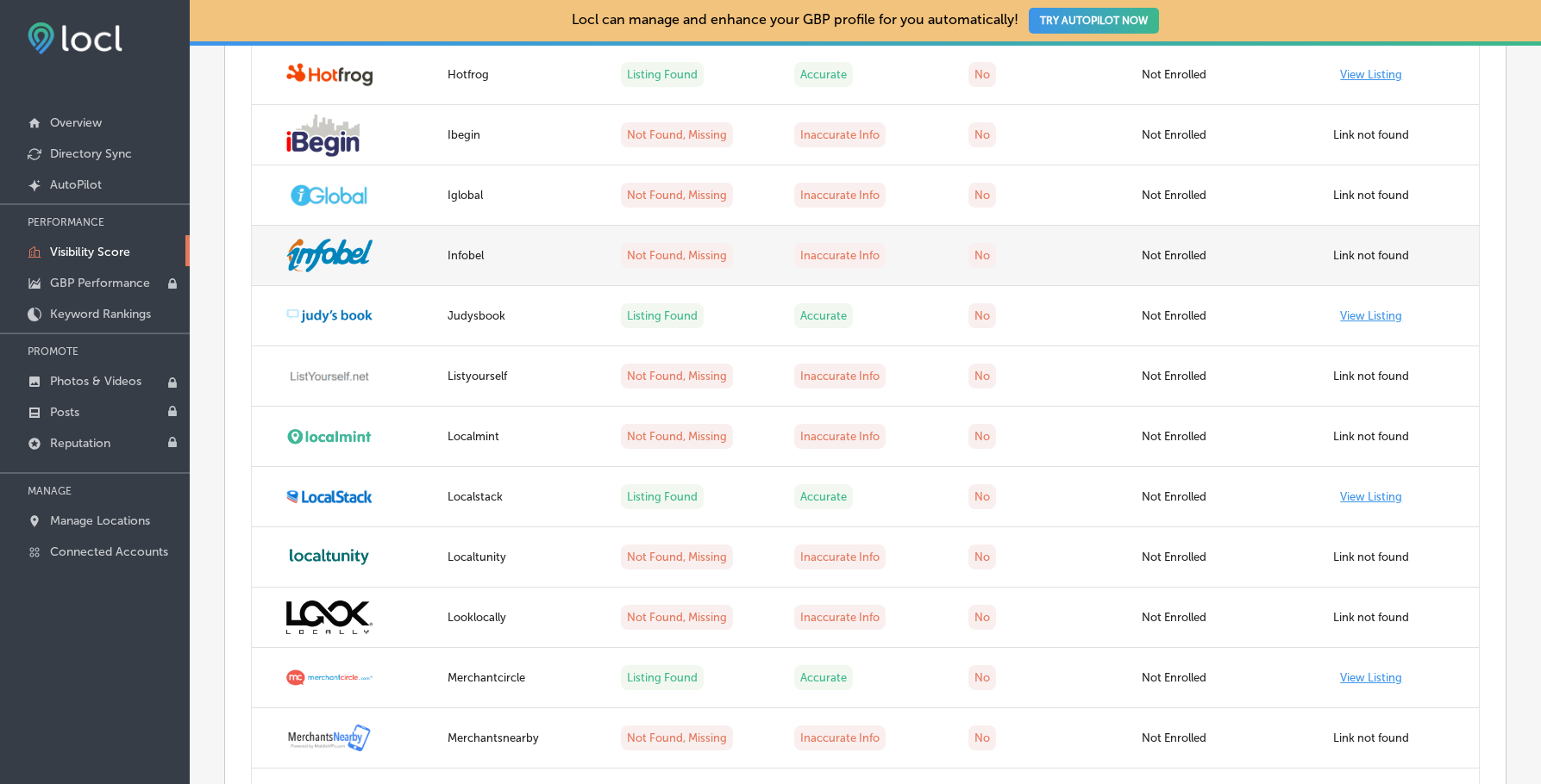
scroll to position [2661, 0]
